Goal: Obtain resource: Download file/media

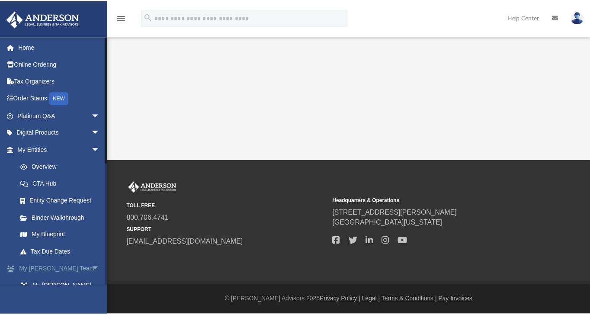
scroll to position [219, 0]
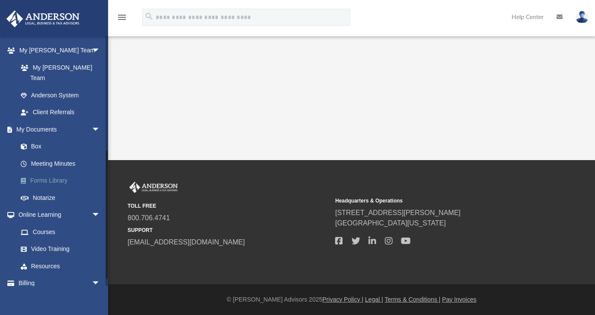
click at [45, 172] on link "Forms Library" at bounding box center [62, 180] width 101 height 17
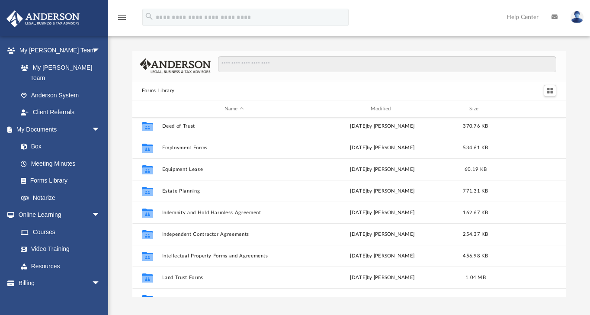
scroll to position [438, 0]
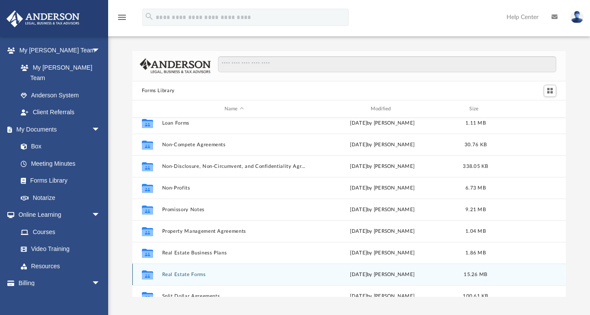
click at [188, 275] on button "Real Estate Forms" at bounding box center [234, 275] width 144 height 6
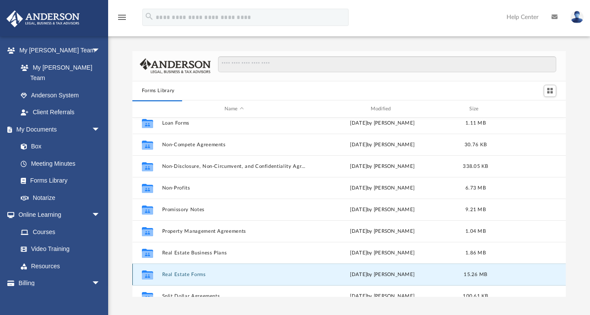
click at [188, 275] on button "Real Estate Forms" at bounding box center [234, 275] width 144 height 6
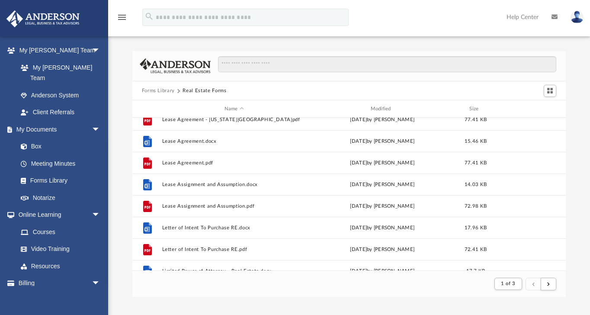
scroll to position [517, 0]
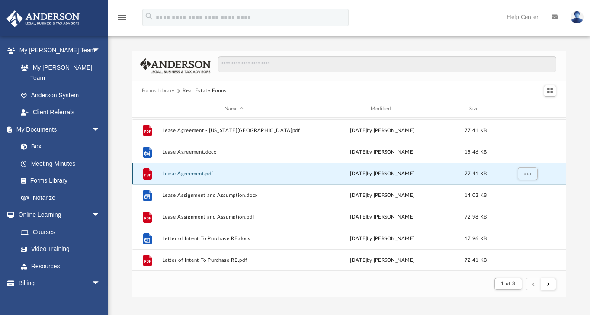
click at [190, 173] on button "Lease Agreement.pdf" at bounding box center [234, 174] width 144 height 6
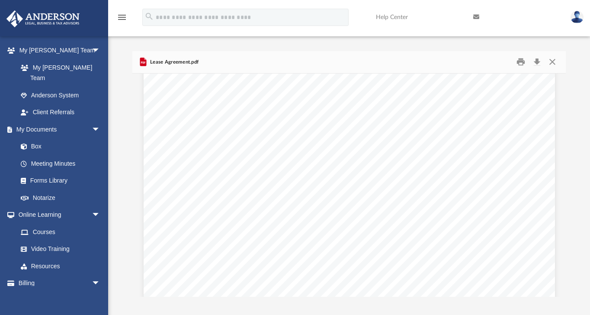
scroll to position [0, 0]
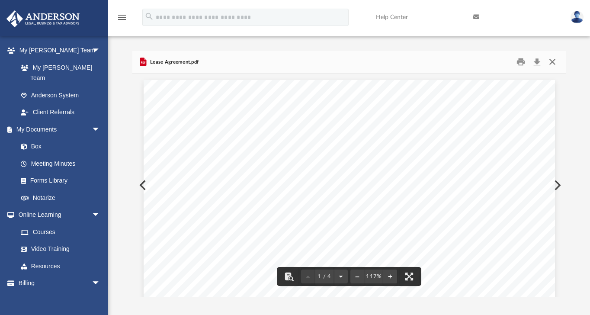
click at [552, 60] on button "Close" at bounding box center [553, 61] width 16 height 13
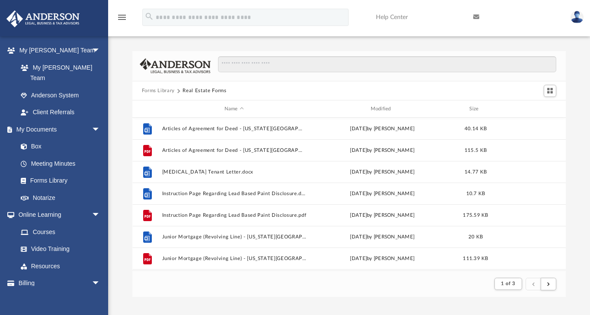
click at [169, 89] on button "Forms Library" at bounding box center [158, 91] width 33 height 8
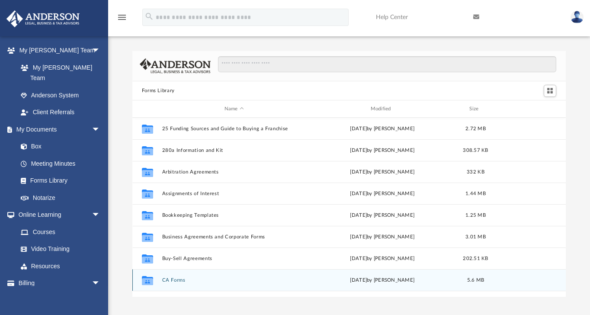
click at [182, 282] on button "CA Forms" at bounding box center [234, 280] width 144 height 6
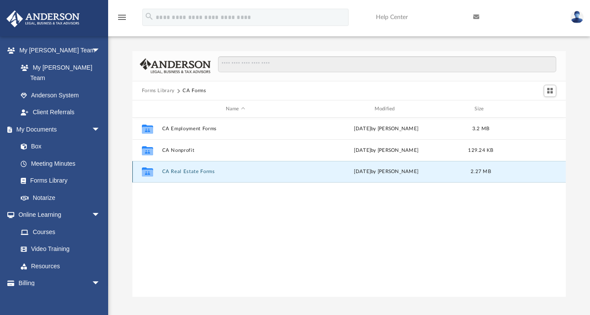
click at [202, 170] on button "CA Real Estate Forms" at bounding box center [235, 172] width 147 height 6
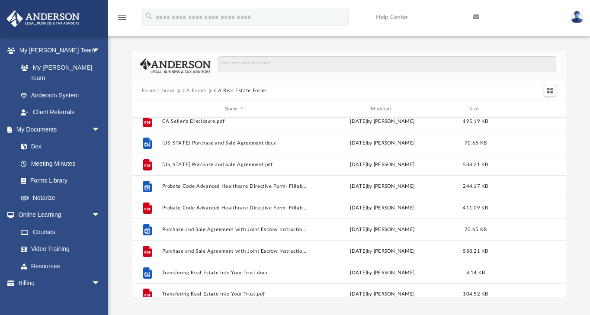
scroll to position [59, 0]
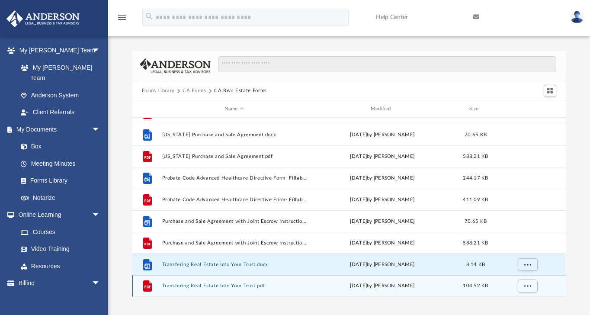
drag, startPoint x: 194, startPoint y: 265, endPoint x: 200, endPoint y: 285, distance: 20.4
click at [200, 285] on div "File CA Seller's Disclosure.docx [DATE] by [PERSON_NAME] 28.37 KB File CA Selle…" at bounding box center [349, 178] width 434 height 238
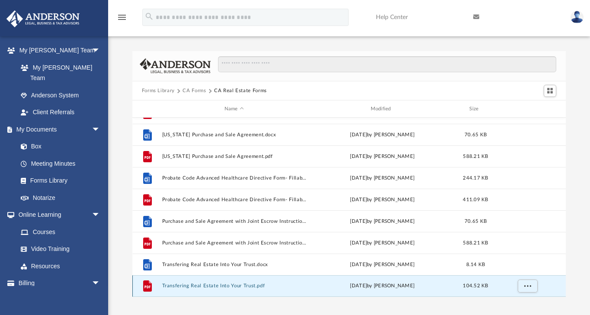
click at [200, 285] on button "Transfering Real Estate Into Your Trust.pdf" at bounding box center [234, 286] width 144 height 6
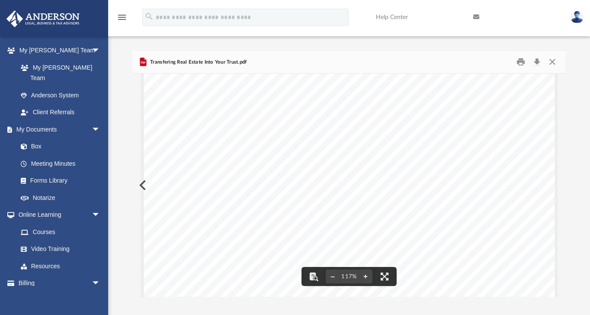
scroll to position [19, 0]
click at [550, 62] on button "Close" at bounding box center [553, 61] width 16 height 13
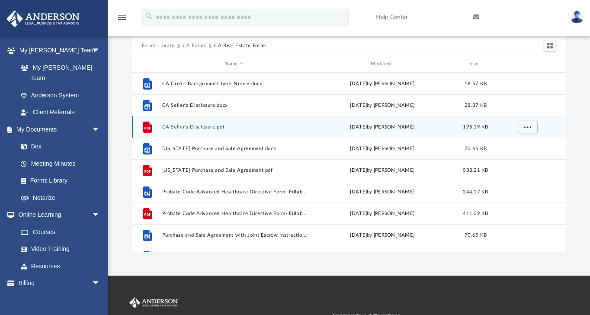
scroll to position [0, 0]
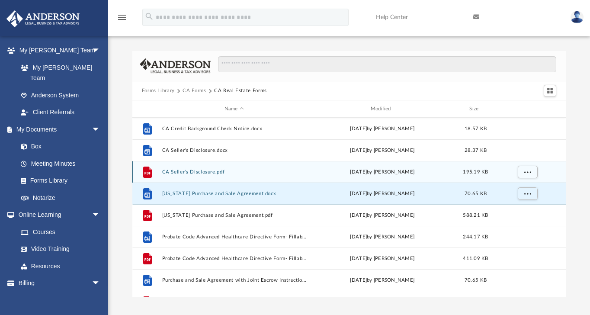
drag, startPoint x: 192, startPoint y: 191, endPoint x: 275, endPoint y: 173, distance: 85.0
click at [275, 173] on div "File CA Credit Background Check Notice.docx [DATE] by [PERSON_NAME] 18.57 KB Fi…" at bounding box center [349, 237] width 434 height 238
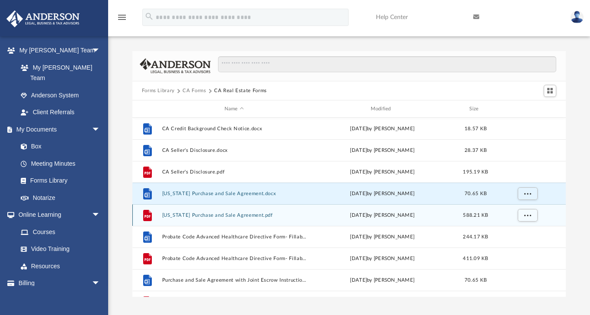
click at [219, 216] on button "[US_STATE] Purchase and Sale Agreement.pdf" at bounding box center [234, 215] width 144 height 6
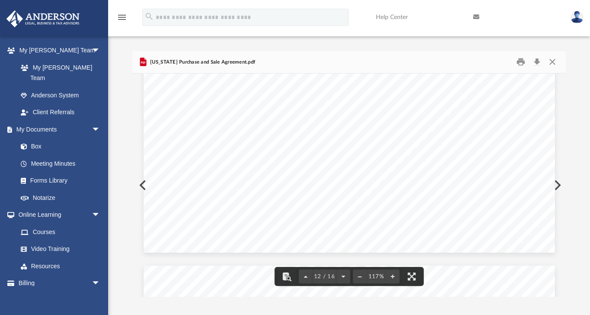
scroll to position [6137, 0]
click at [554, 59] on button "Close" at bounding box center [553, 61] width 16 height 13
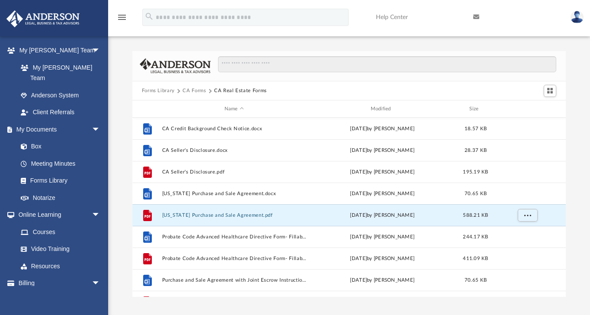
click at [194, 90] on button "CA Forms" at bounding box center [194, 91] width 23 height 8
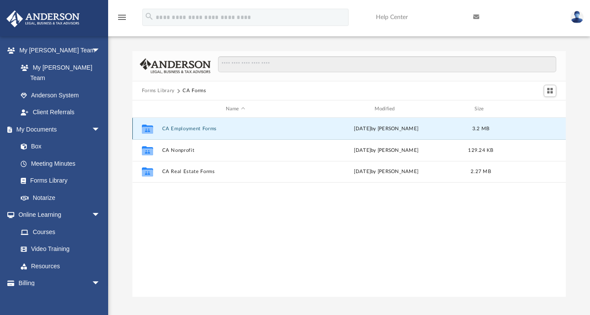
click at [185, 130] on button "CA Employment Forms" at bounding box center [235, 129] width 147 height 6
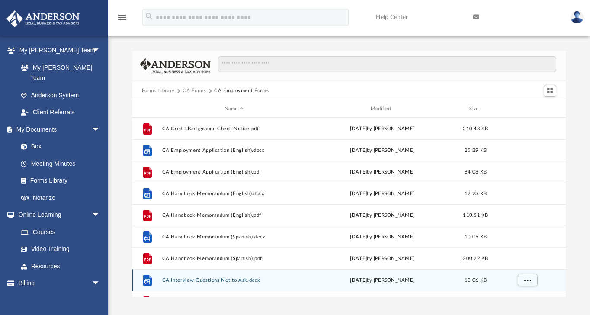
scroll to position [219, 0]
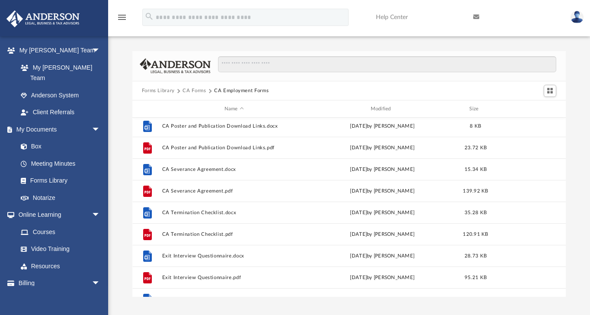
click at [199, 88] on button "CA Forms" at bounding box center [194, 91] width 23 height 8
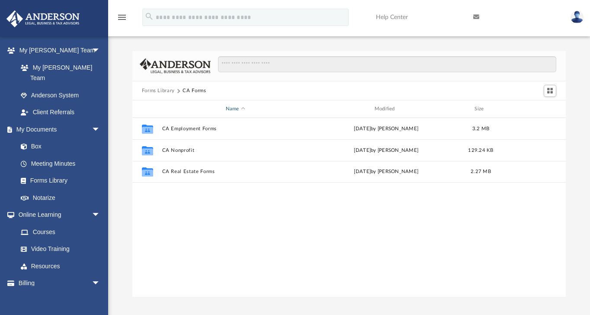
scroll to position [0, 0]
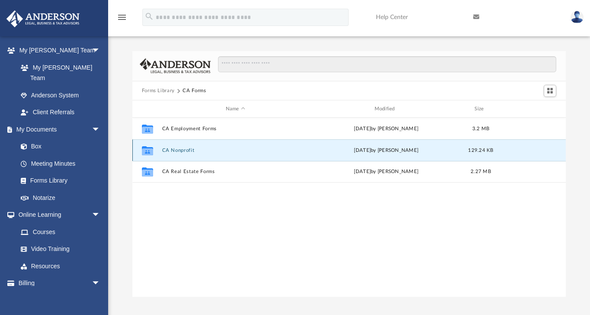
click at [180, 148] on button "CA Nonprofit" at bounding box center [235, 151] width 147 height 6
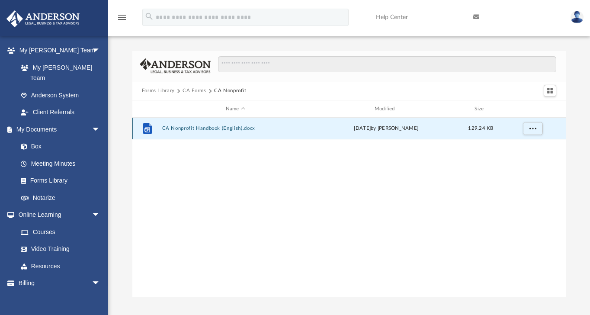
click at [190, 130] on button "CA Nonprofit Handbook (English).docx" at bounding box center [235, 128] width 147 height 6
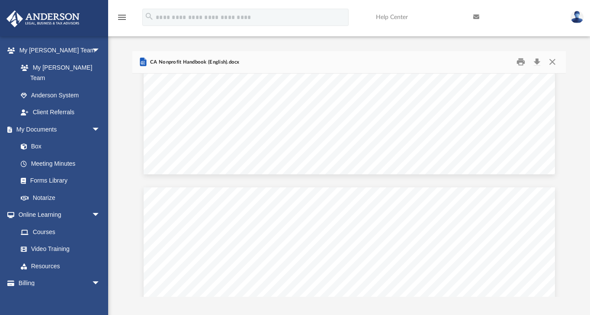
scroll to position [658, 0]
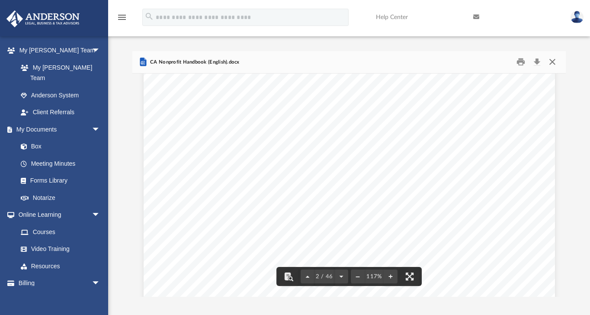
click at [550, 62] on button "Close" at bounding box center [553, 61] width 16 height 13
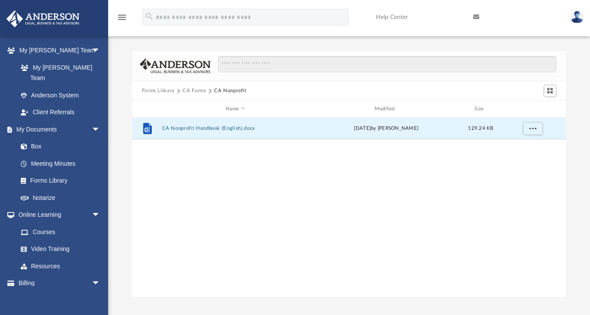
click at [192, 91] on button "CA Forms" at bounding box center [194, 91] width 23 height 8
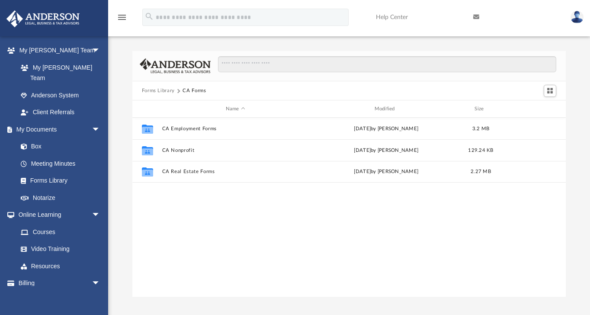
click at [157, 93] on button "Forms Library" at bounding box center [158, 91] width 33 height 8
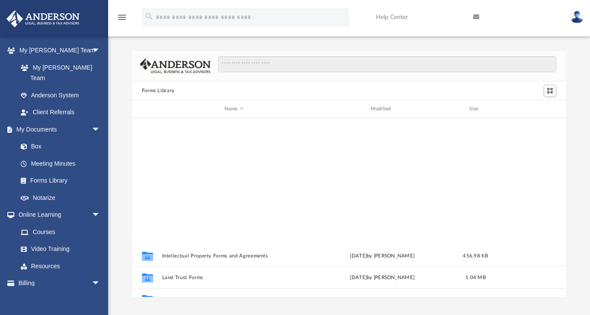
scroll to position [438, 0]
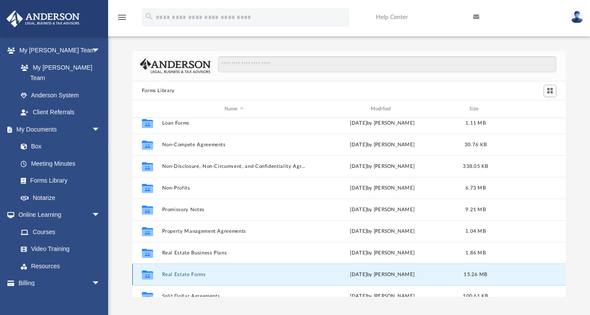
click at [186, 275] on button "Real Estate Forms" at bounding box center [234, 275] width 144 height 6
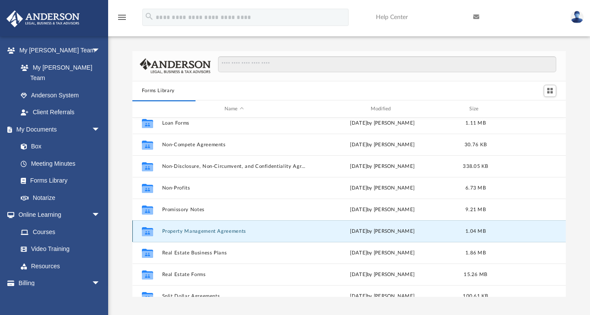
click at [191, 229] on button "Property Management Agreements" at bounding box center [234, 231] width 144 height 6
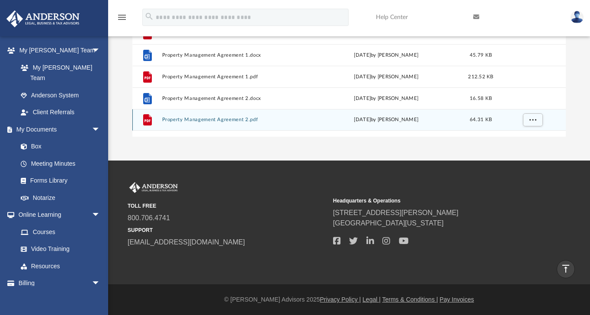
scroll to position [0, 0]
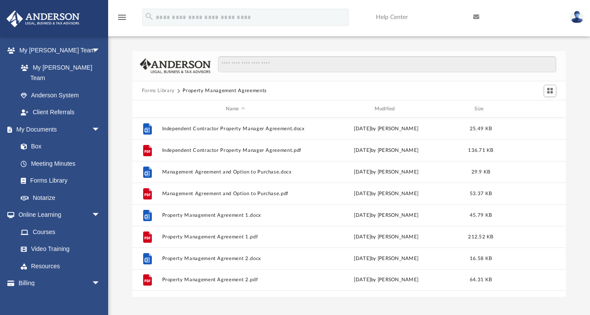
click at [168, 87] on button "Forms Library" at bounding box center [158, 91] width 33 height 8
